Goal: Navigation & Orientation: Find specific page/section

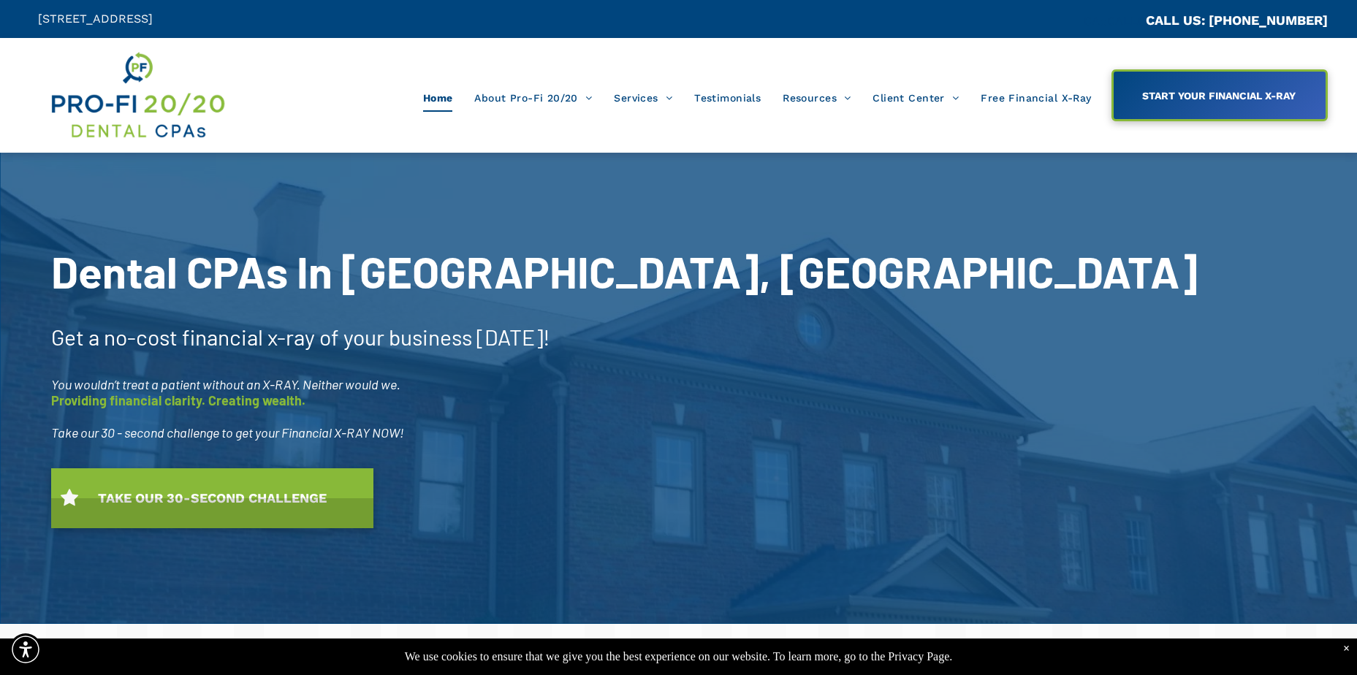
scroll to position [73, 0]
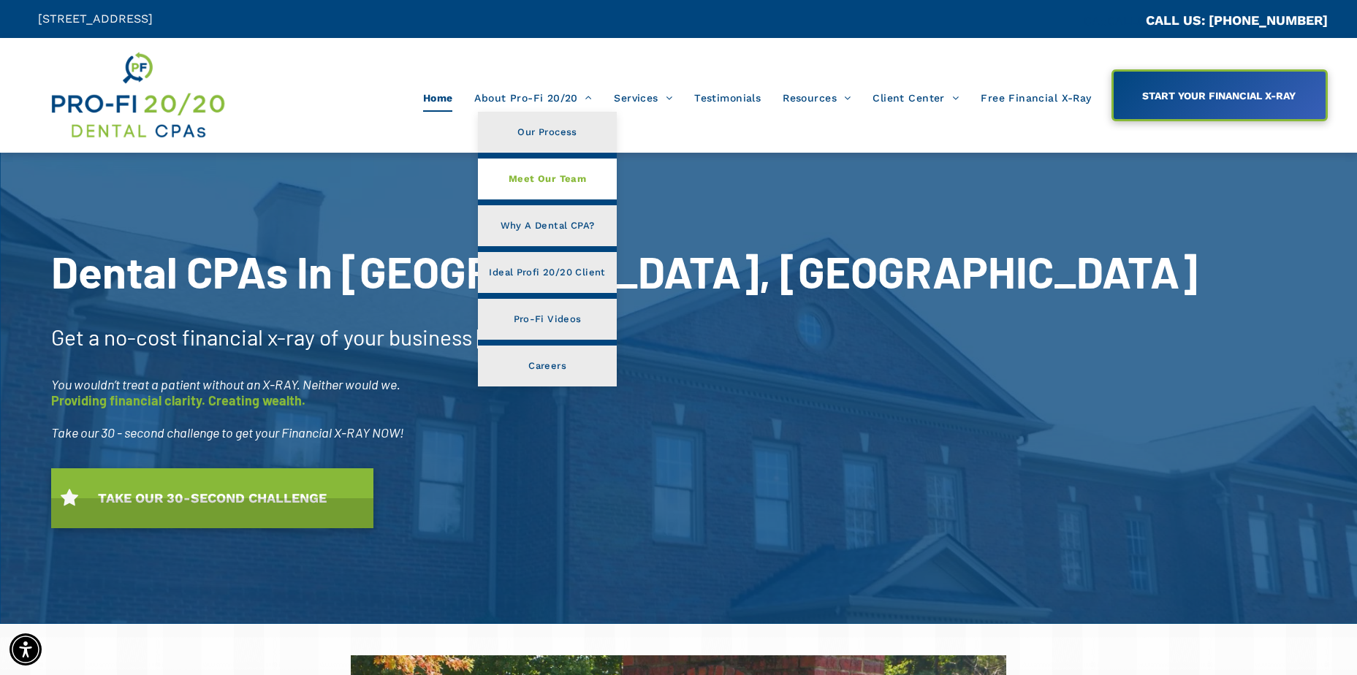
click at [550, 181] on span "Meet Our Team" at bounding box center [547, 179] width 77 height 19
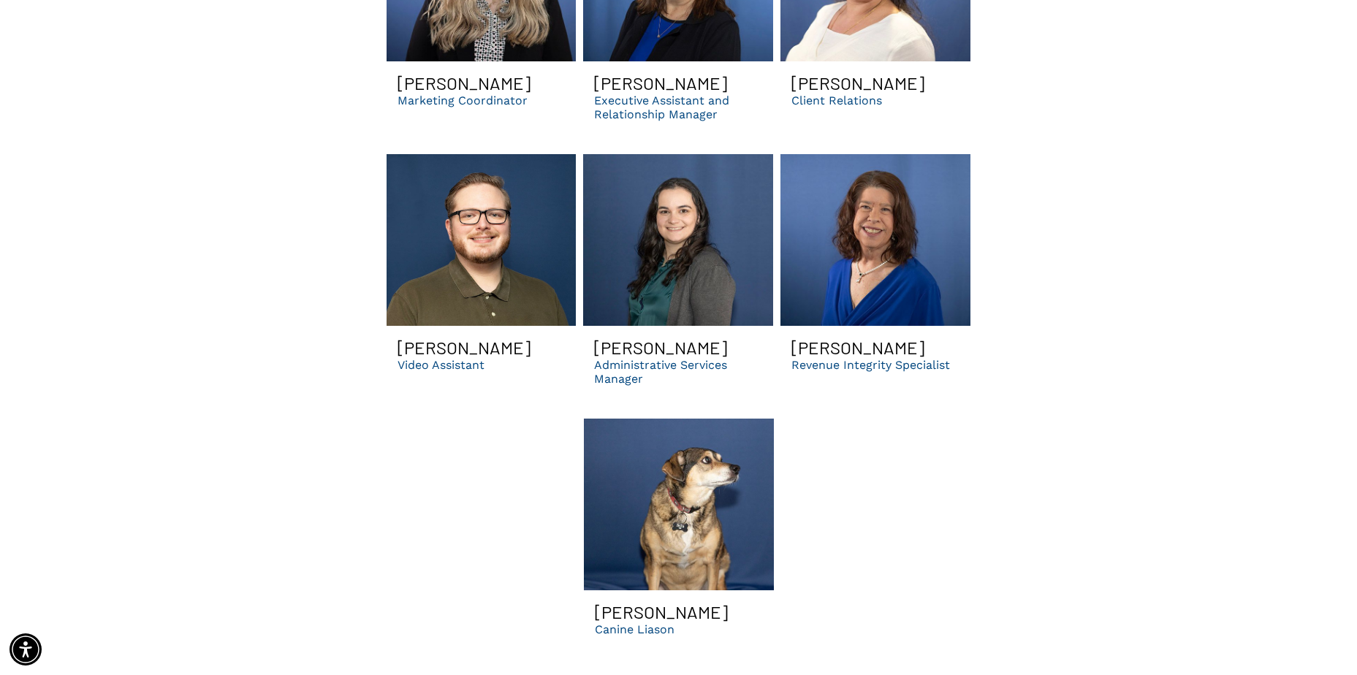
scroll to position [4459, 0]
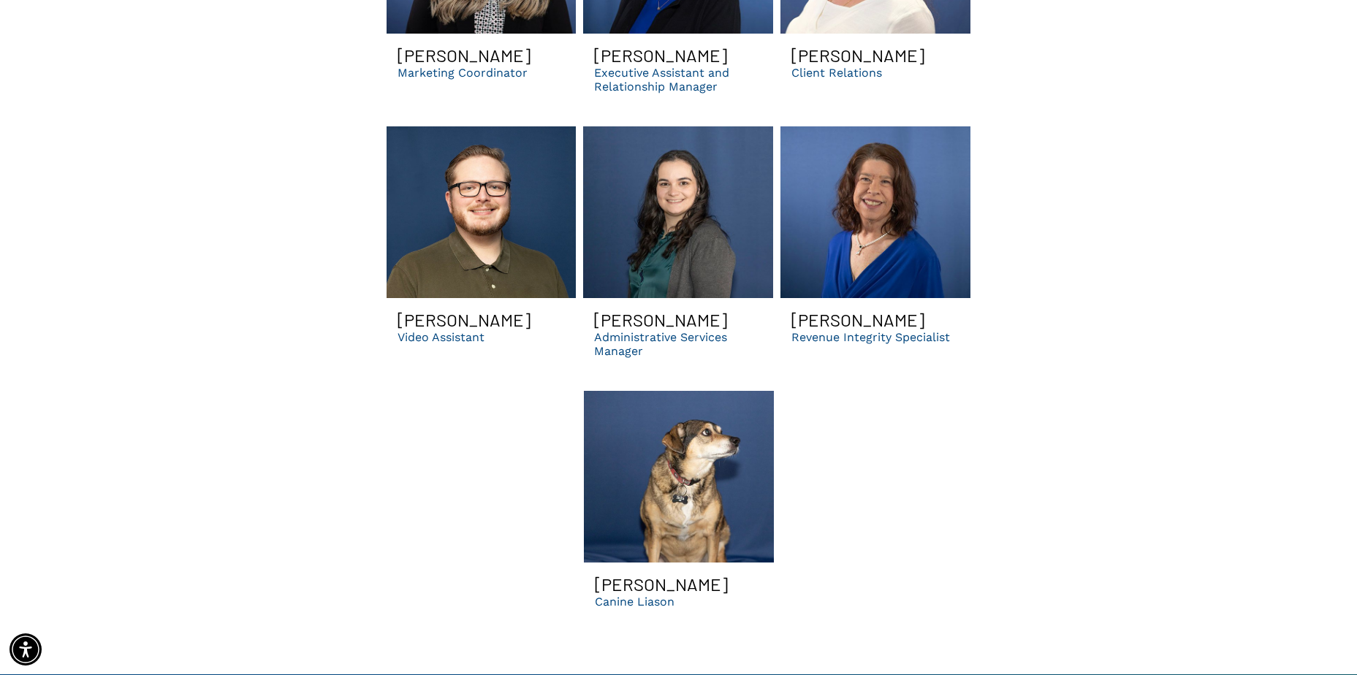
click at [724, 461] on link "A brown dog is sitting on a blue blanket and looking up." at bounding box center [679, 477] width 190 height 172
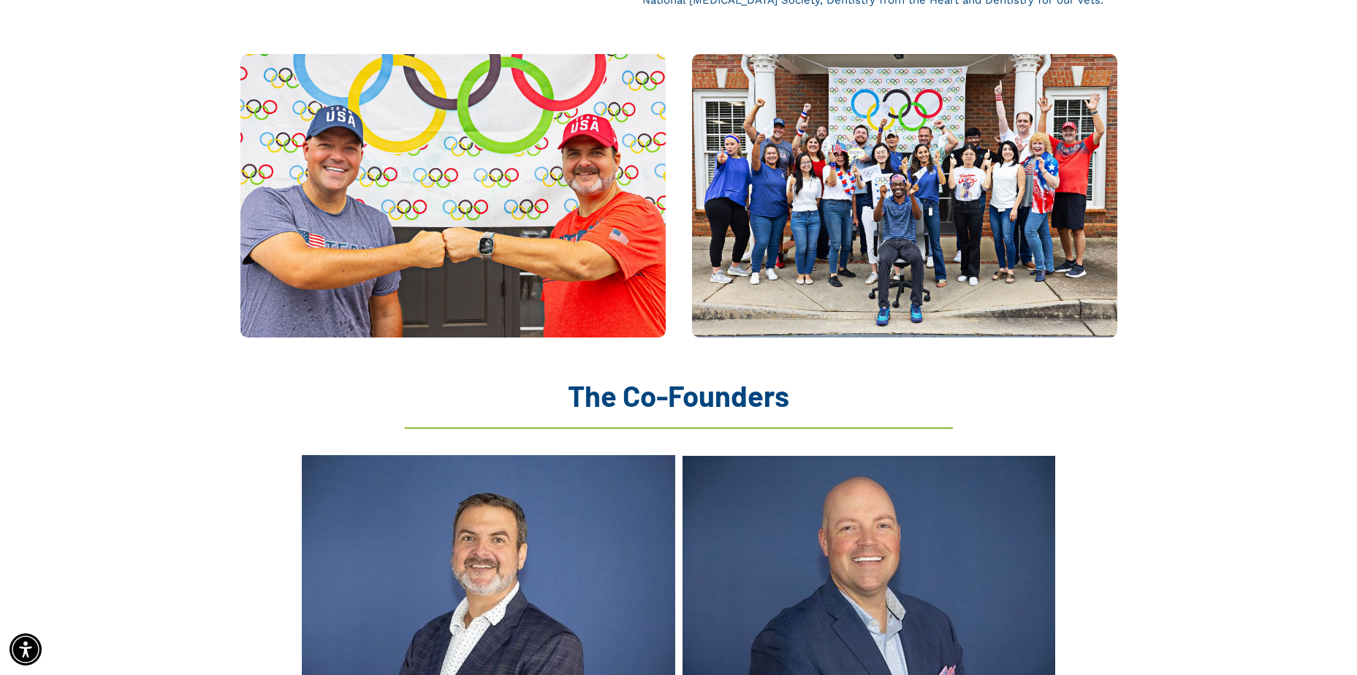
scroll to position [585, 0]
